Goal: Check status: Check status

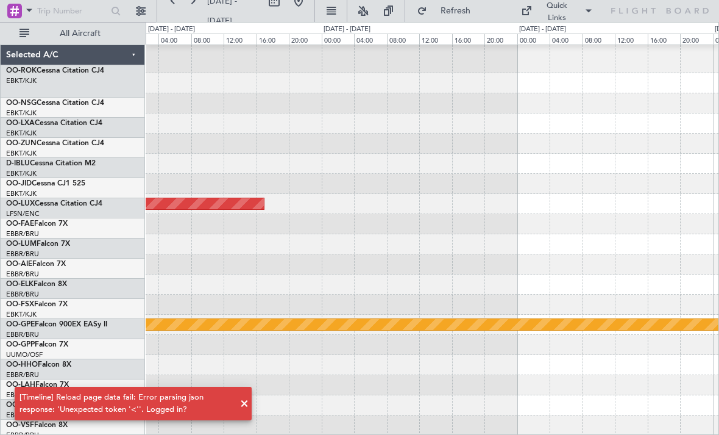
scroll to position [24, 0]
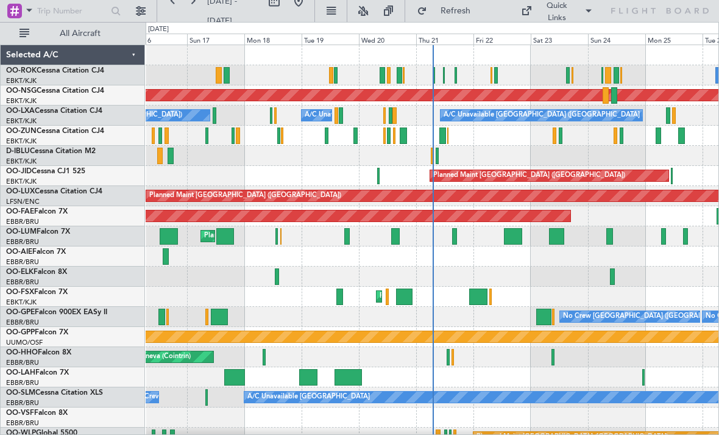
click at [454, 240] on div at bounding box center [454, 236] width 5 height 16
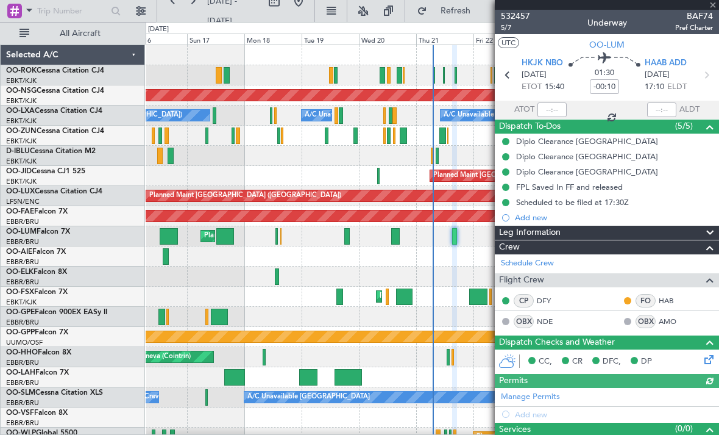
click at [717, 9] on div at bounding box center [607, 5] width 224 height 10
click at [717, 6] on div at bounding box center [607, 5] width 224 height 10
click at [717, 3] on span at bounding box center [713, 5] width 12 height 11
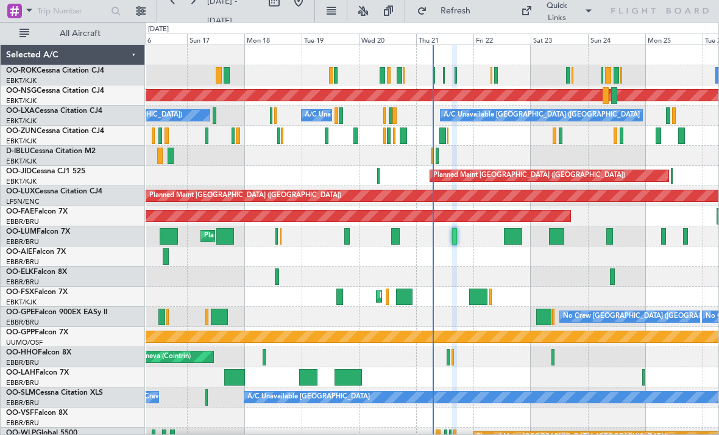
type input "0"
click at [510, 239] on div at bounding box center [513, 236] width 19 height 16
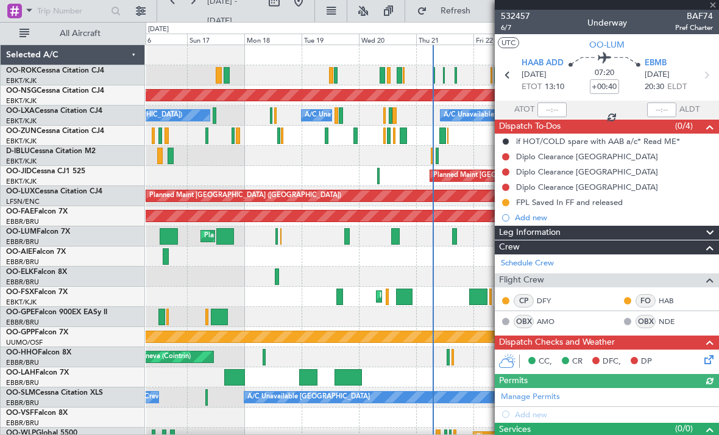
click at [717, 7] on div at bounding box center [607, 5] width 224 height 10
click at [716, 8] on div at bounding box center [607, 5] width 224 height 10
click at [716, 6] on span at bounding box center [713, 5] width 12 height 11
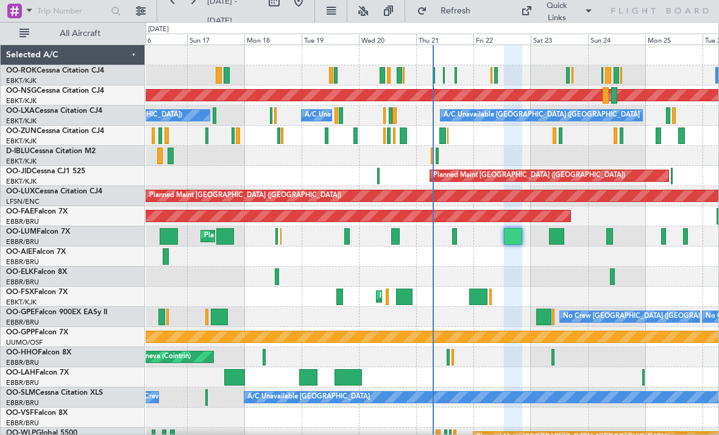
type input "0"
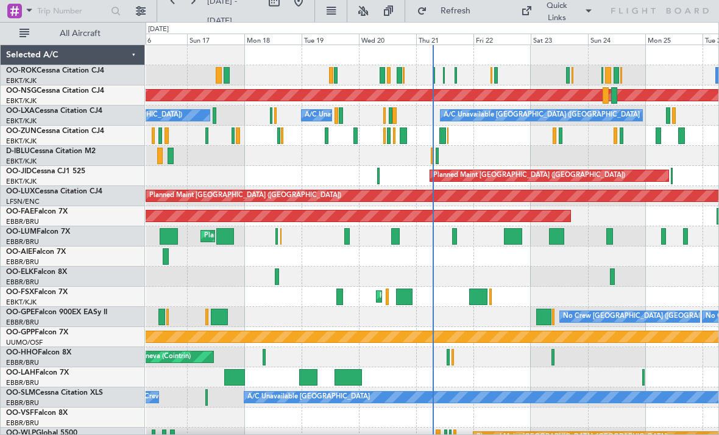
scroll to position [12, 0]
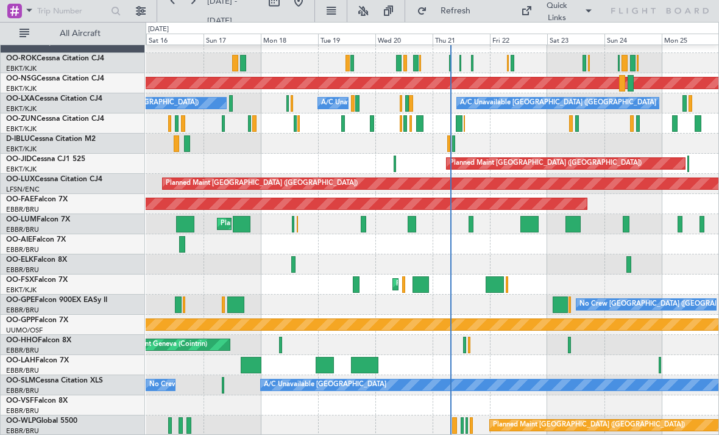
click at [469, 12] on span "Refresh" at bounding box center [455, 11] width 51 height 9
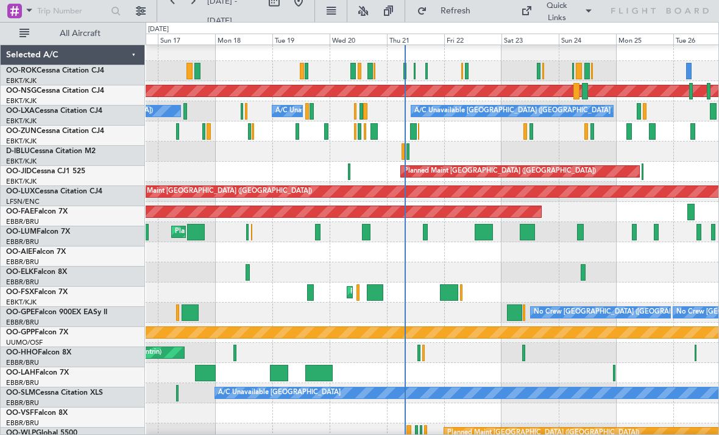
scroll to position [0, 0]
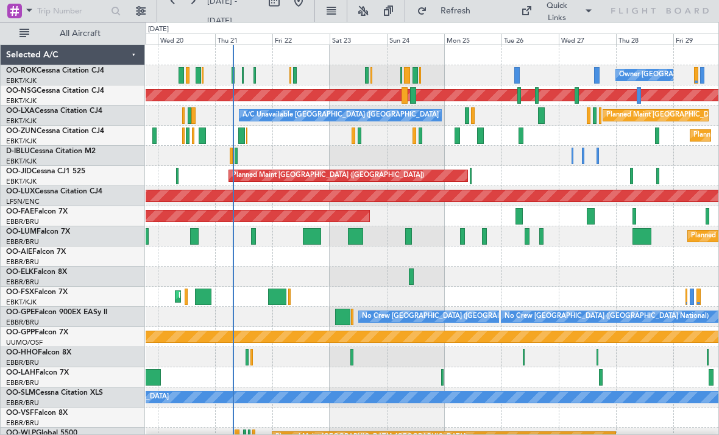
click at [577, 98] on div at bounding box center [577, 95] width 4 height 16
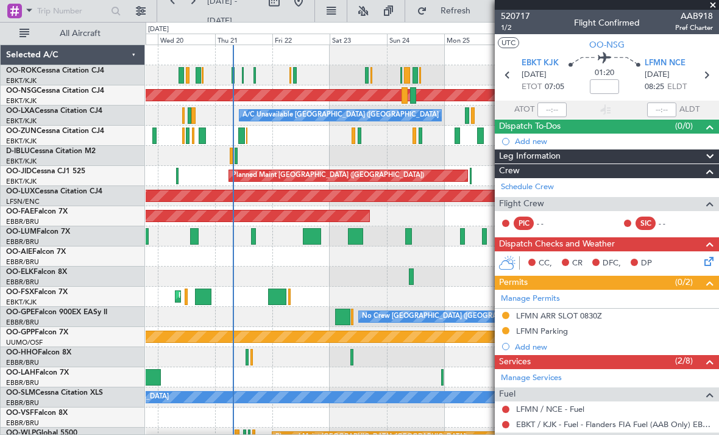
click at [714, 5] on span at bounding box center [713, 5] width 12 height 11
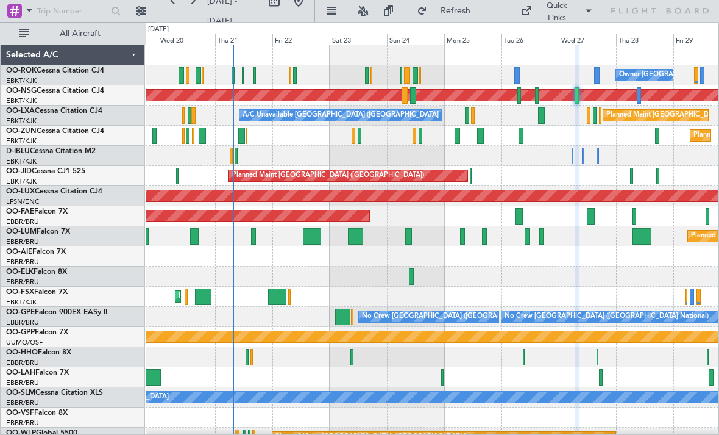
type input "0"
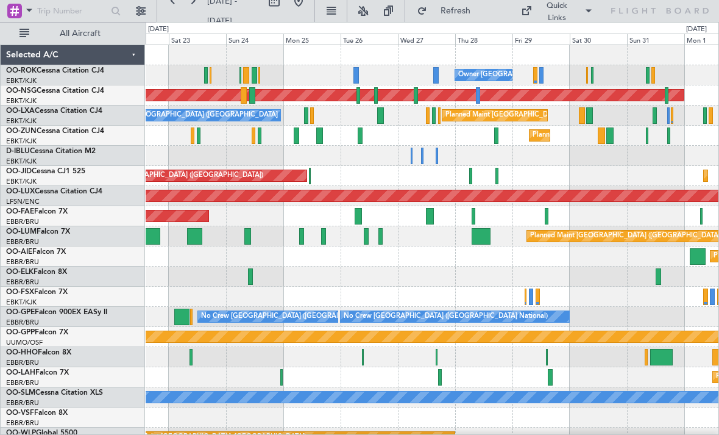
click at [429, 116] on div at bounding box center [428, 115] width 4 height 16
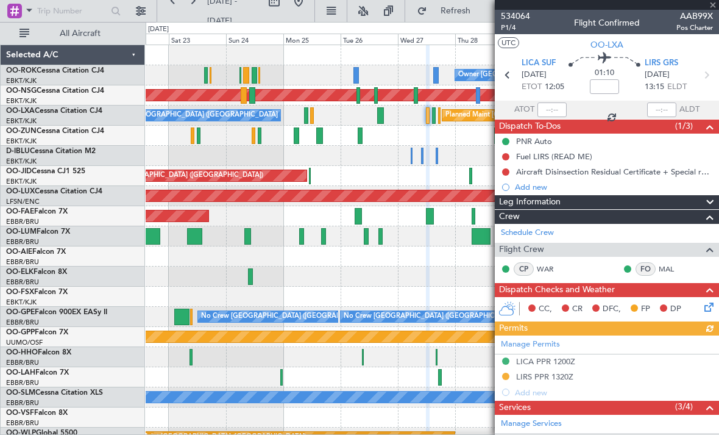
click at [713, 3] on div at bounding box center [607, 5] width 224 height 10
click at [713, 4] on span at bounding box center [713, 5] width 12 height 11
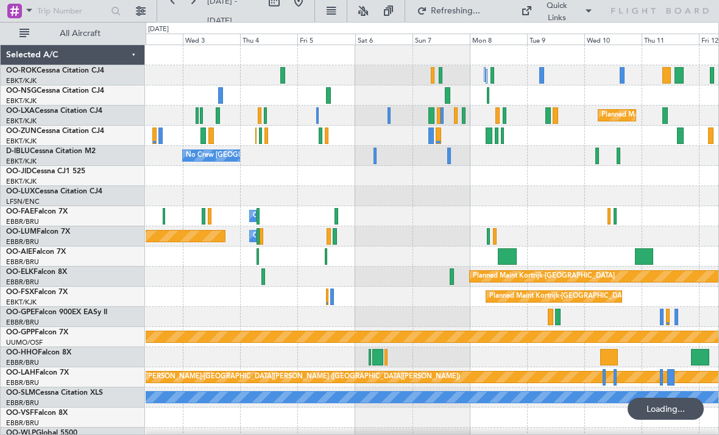
scroll to position [12, 0]
